Goal: Transaction & Acquisition: Register for event/course

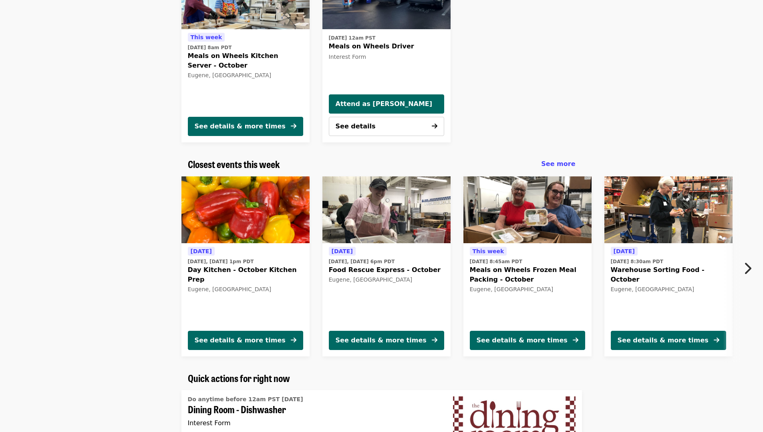
scroll to position [187, 0]
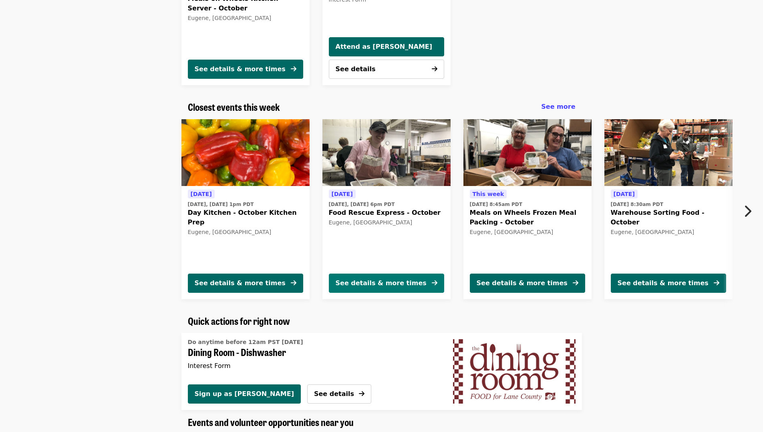
click at [376, 284] on div "See details & more times" at bounding box center [380, 284] width 91 height 10
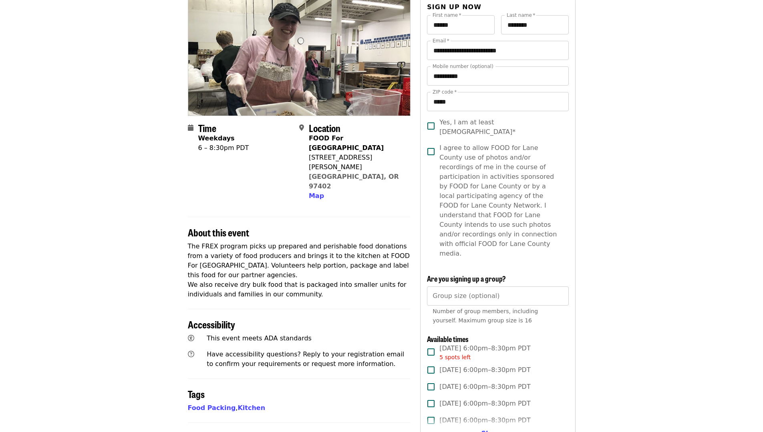
scroll to position [83, 0]
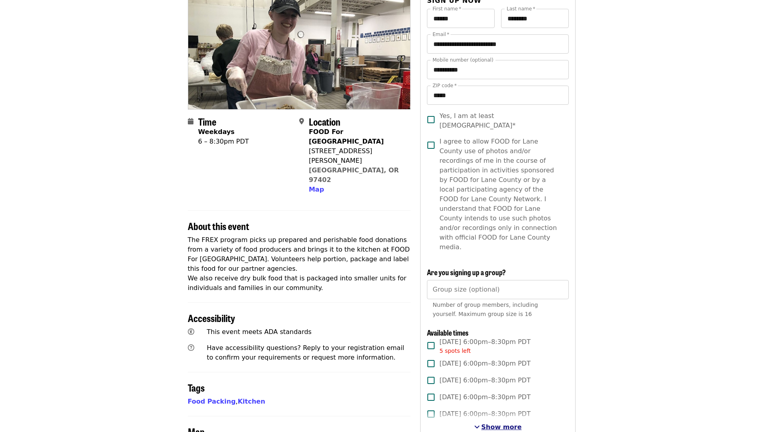
click at [506, 424] on span "Show more" at bounding box center [501, 428] width 40 height 8
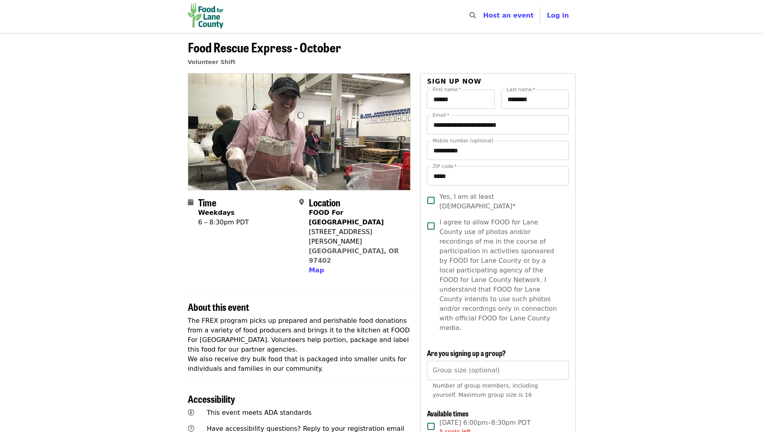
scroll to position [0, 0]
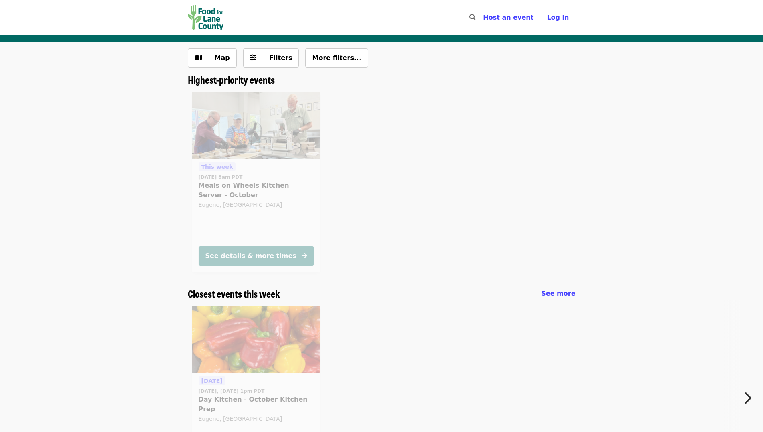
scroll to position [148, 0]
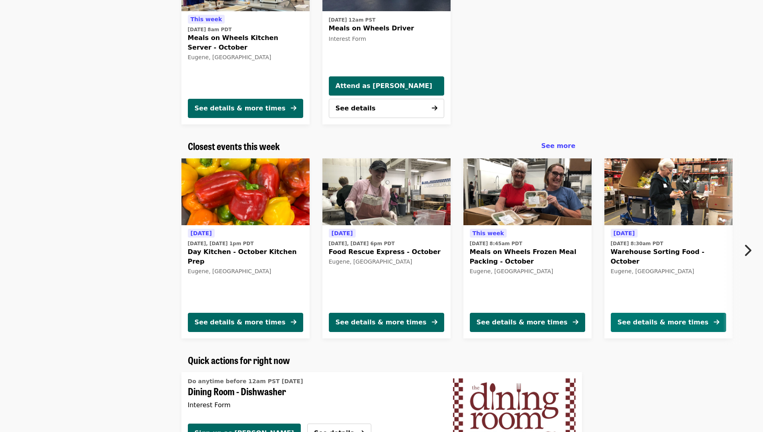
click at [666, 323] on div "See details & more times" at bounding box center [662, 323] width 91 height 10
